Goal: Complete application form

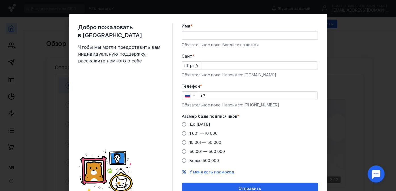
click at [198, 36] on input "Имя *" at bounding box center [249, 35] width 135 height 8
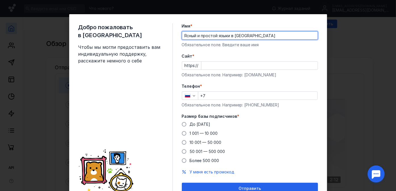
type input "Ясный и простой языки в [GEOGRAPHIC_DATA]"
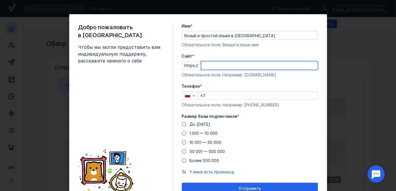
click at [255, 64] on input "Cайт *" at bounding box center [259, 65] width 116 height 8
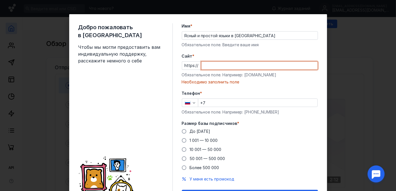
paste input "[DOMAIN_NAME][URL]"
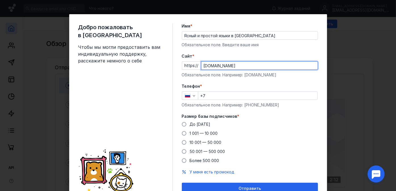
type input "[DOMAIN_NAME]"
click at [244, 98] on input "+7" at bounding box center [257, 96] width 119 height 8
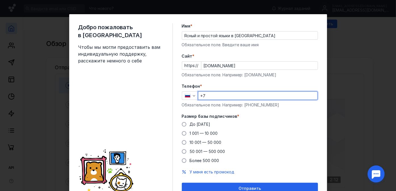
type input "[PHONE_NUMBER]"
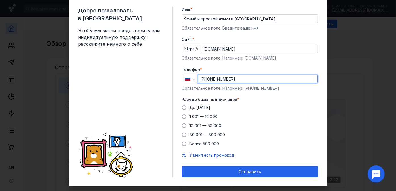
scroll to position [26, 0]
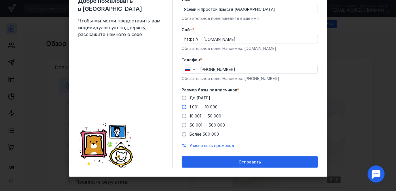
click at [192, 107] on span "1 001 — 10 000" at bounding box center [204, 106] width 28 height 5
click at [0, 0] on input "1 001 — 10 000" at bounding box center [0, 0] width 0 height 0
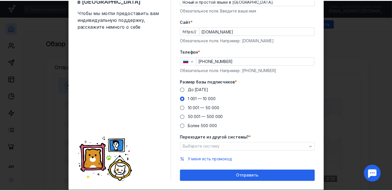
scroll to position [48, 0]
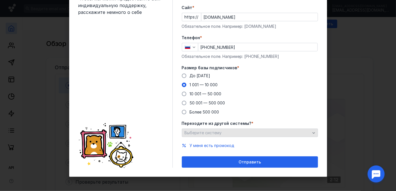
click at [234, 134] on div "Выберите систему" at bounding box center [247, 132] width 128 height 5
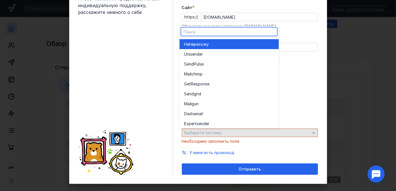
click at [234, 134] on div "Выберите систему" at bounding box center [247, 132] width 128 height 5
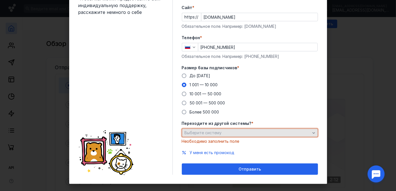
click at [234, 134] on div "Выберите систему" at bounding box center [247, 132] width 128 height 5
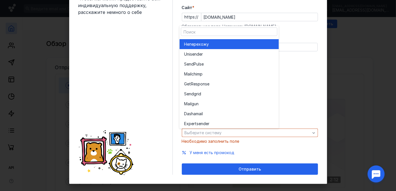
click at [224, 42] on div "Не перехожу" at bounding box center [229, 44] width 90 height 6
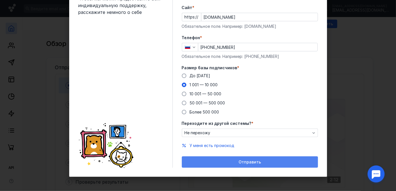
click at [256, 161] on span "Отправить" at bounding box center [249, 162] width 22 height 5
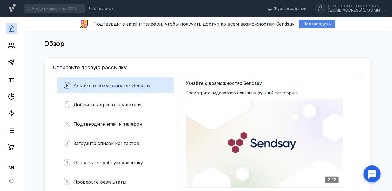
click at [315, 21] on div "Подтвердить" at bounding box center [317, 24] width 36 height 9
click at [12, 43] on icon at bounding box center [11, 45] width 7 height 7
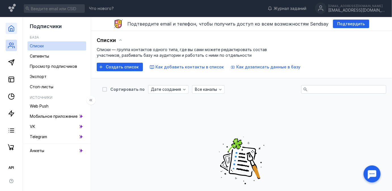
click at [9, 34] on link at bounding box center [11, 28] width 11 height 11
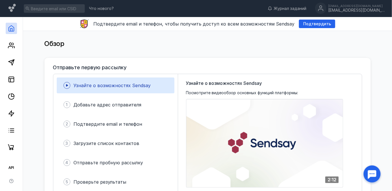
click at [11, 53] on div at bounding box center [11, 85] width 23 height 136
click at [12, 64] on polygon at bounding box center [12, 63] width 6 height 6
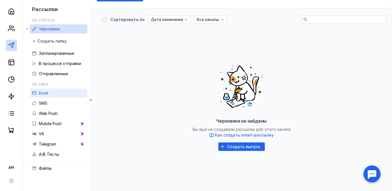
scroll to position [61, 0]
